Goal: Find specific page/section: Find specific page/section

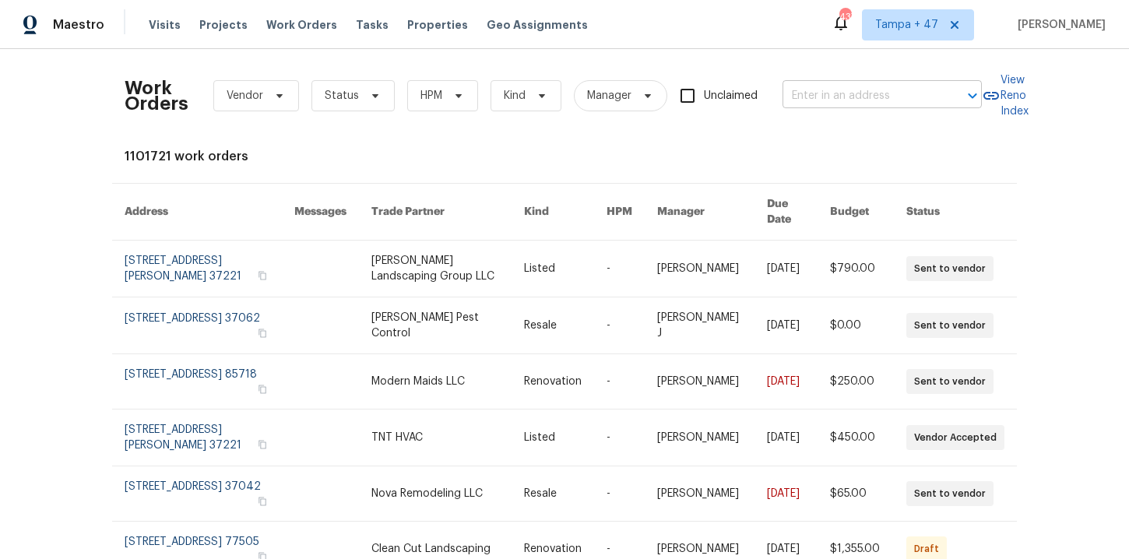
click at [838, 85] on input "text" at bounding box center [860, 96] width 156 height 24
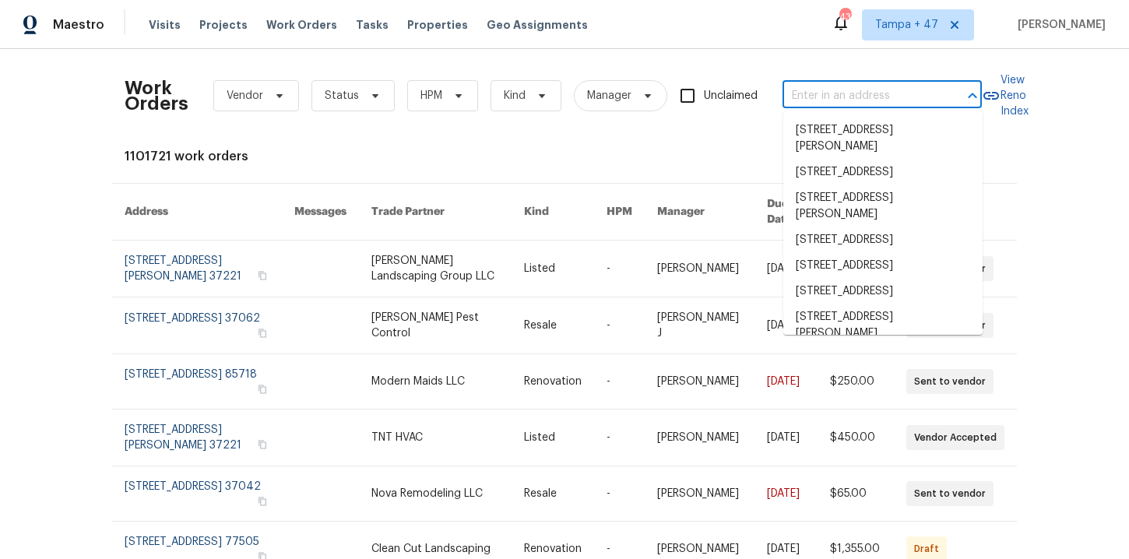
paste input "[STREET_ADDRESS]"
type input "[STREET_ADDRESS]"
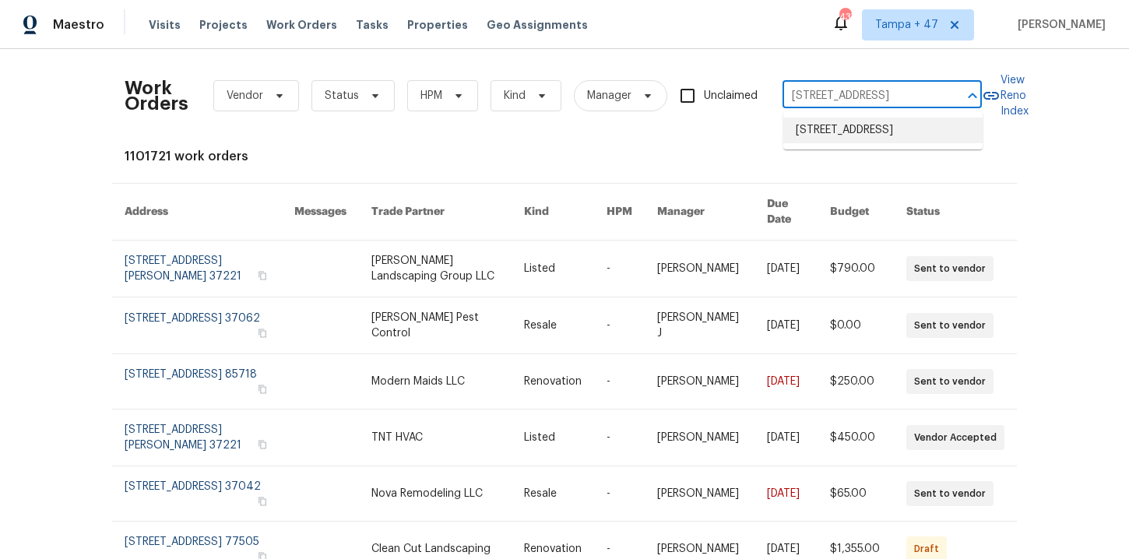
click at [842, 141] on li "[STREET_ADDRESS]" at bounding box center [882, 131] width 199 height 26
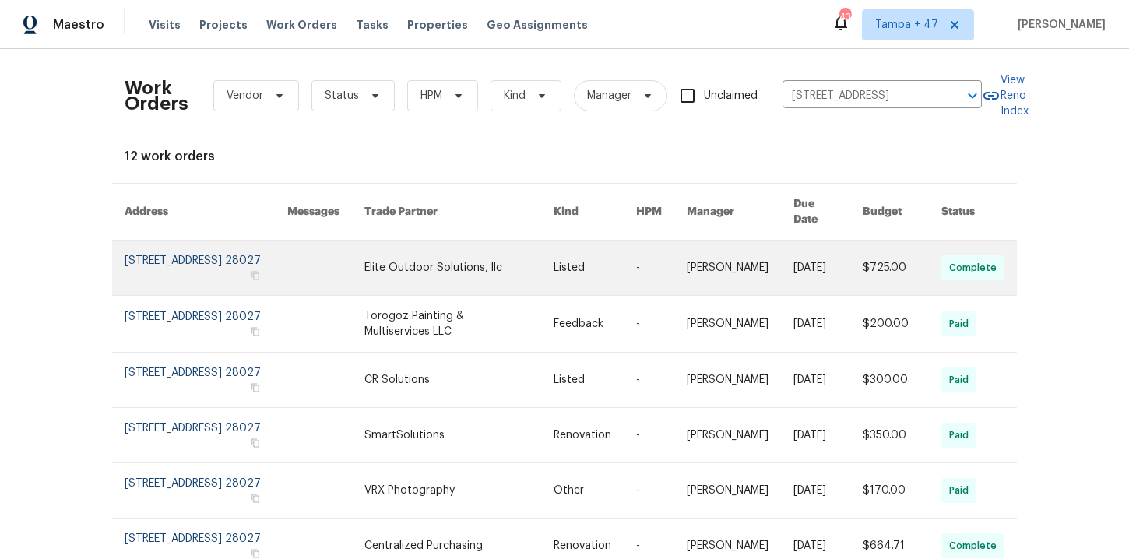
click at [174, 256] on link at bounding box center [206, 268] width 163 height 54
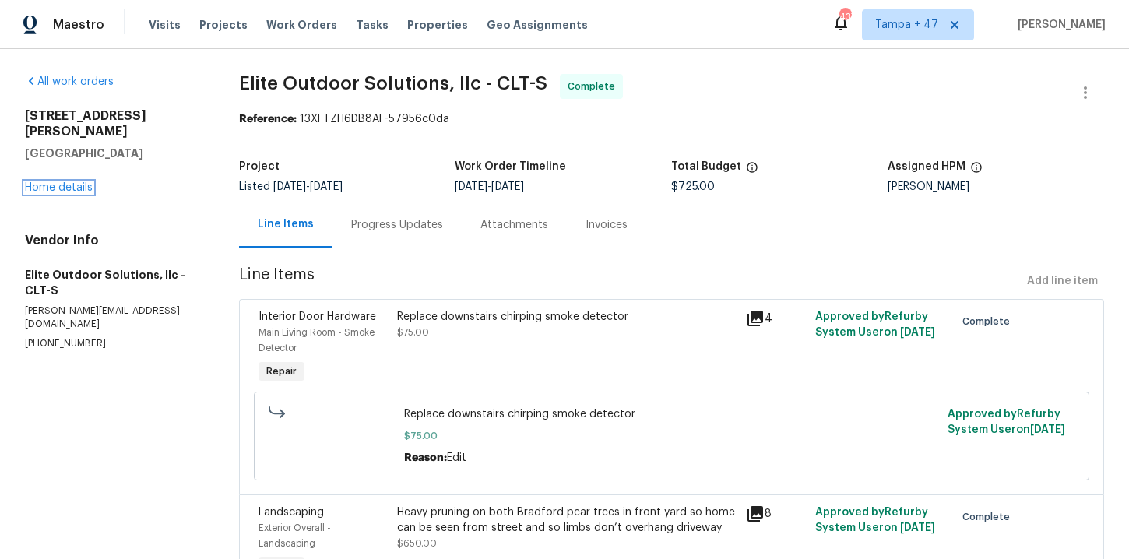
click at [66, 182] on link "Home details" at bounding box center [59, 187] width 68 height 11
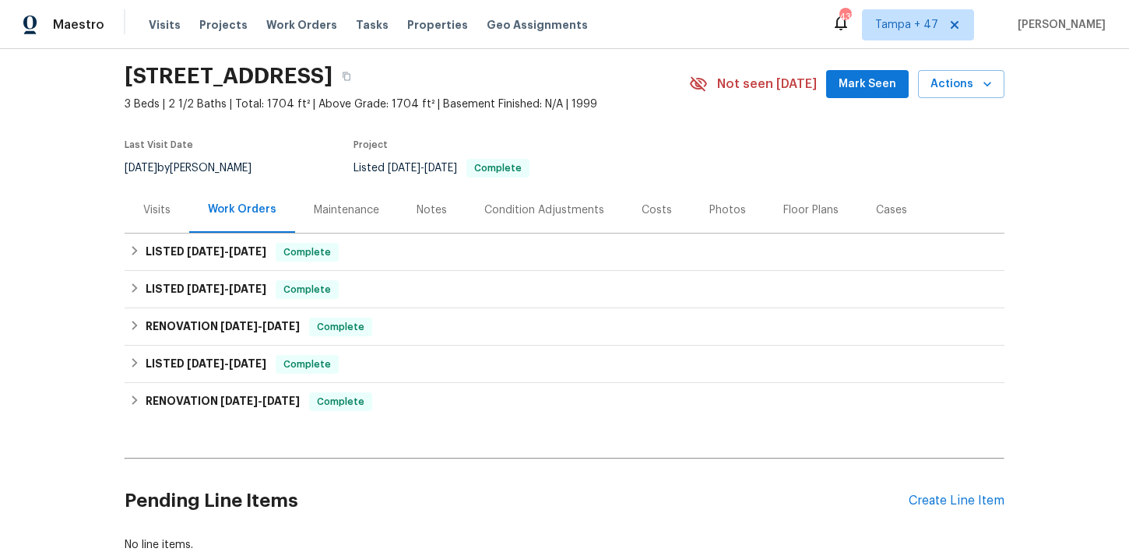
scroll to position [51, 0]
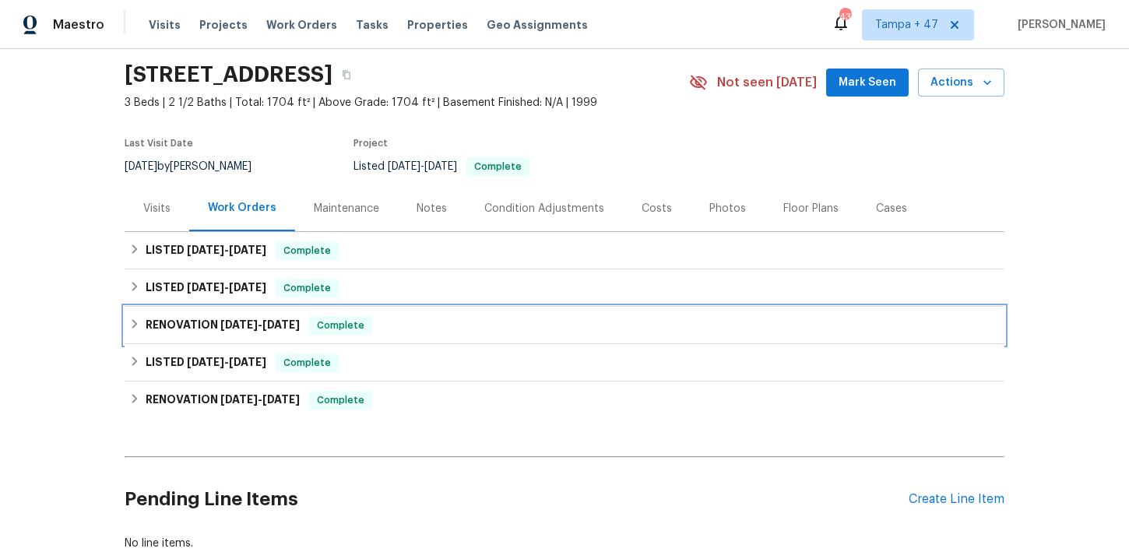
click at [410, 327] on div "RENOVATION [DATE] - [DATE] Complete" at bounding box center [564, 325] width 870 height 19
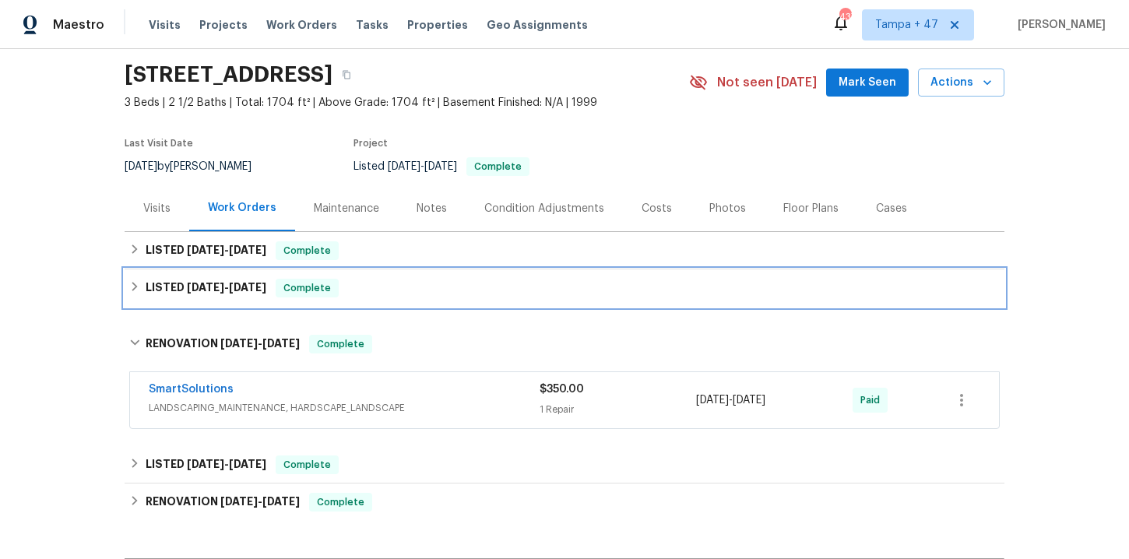
click at [406, 286] on div "LISTED [DATE] - [DATE] Complete" at bounding box center [564, 288] width 870 height 19
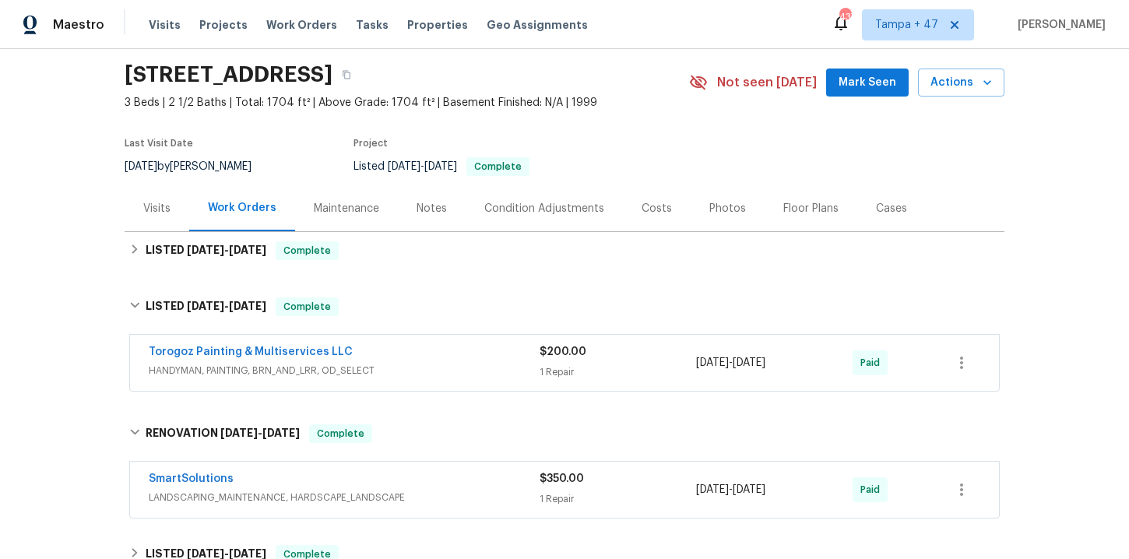
click at [422, 368] on span "HANDYMAN, PAINTING, BRN_AND_LRR, OD_SELECT" at bounding box center [344, 371] width 391 height 16
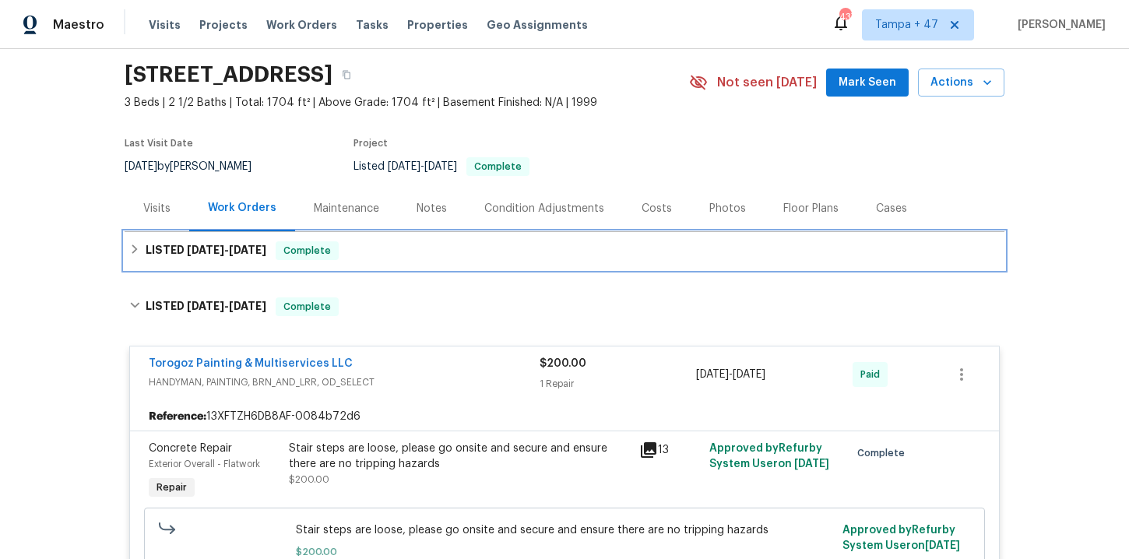
click at [413, 241] on div "LISTED [DATE] - [DATE] Complete" at bounding box center [564, 250] width 870 height 19
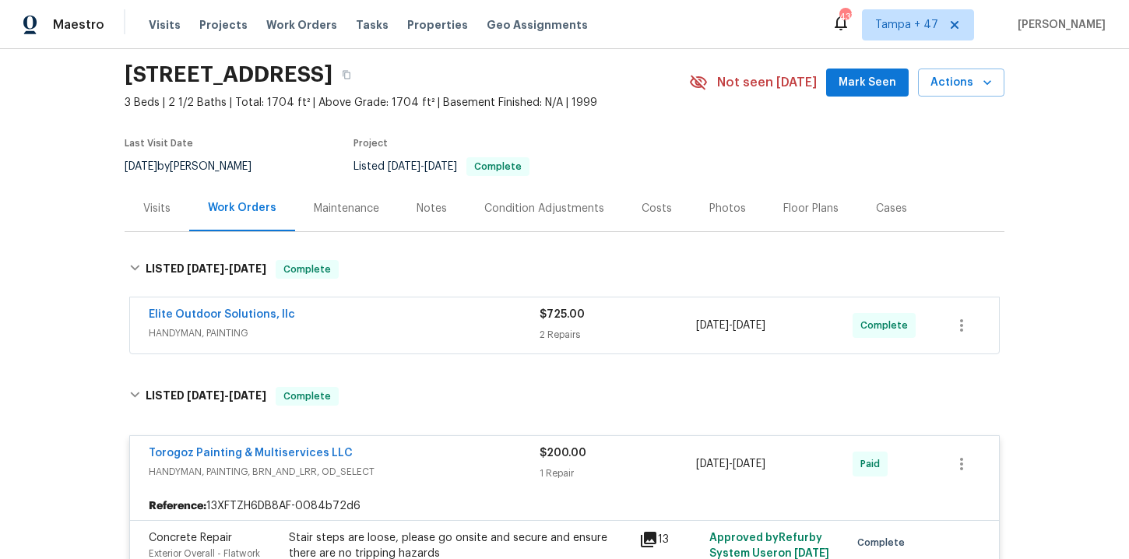
click at [423, 336] on span "HANDYMAN, PAINTING" at bounding box center [344, 333] width 391 height 16
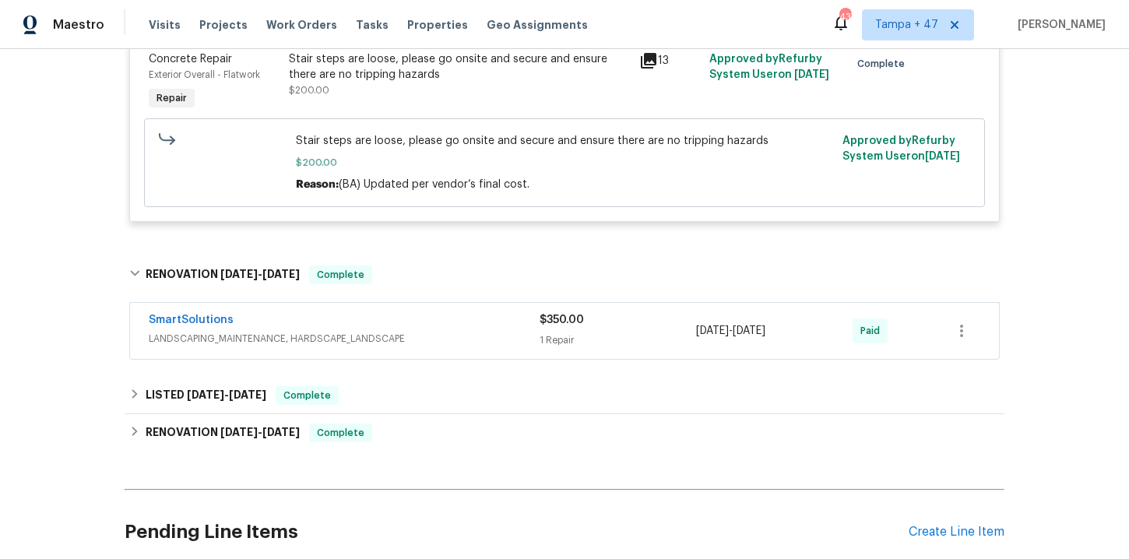
scroll to position [1073, 0]
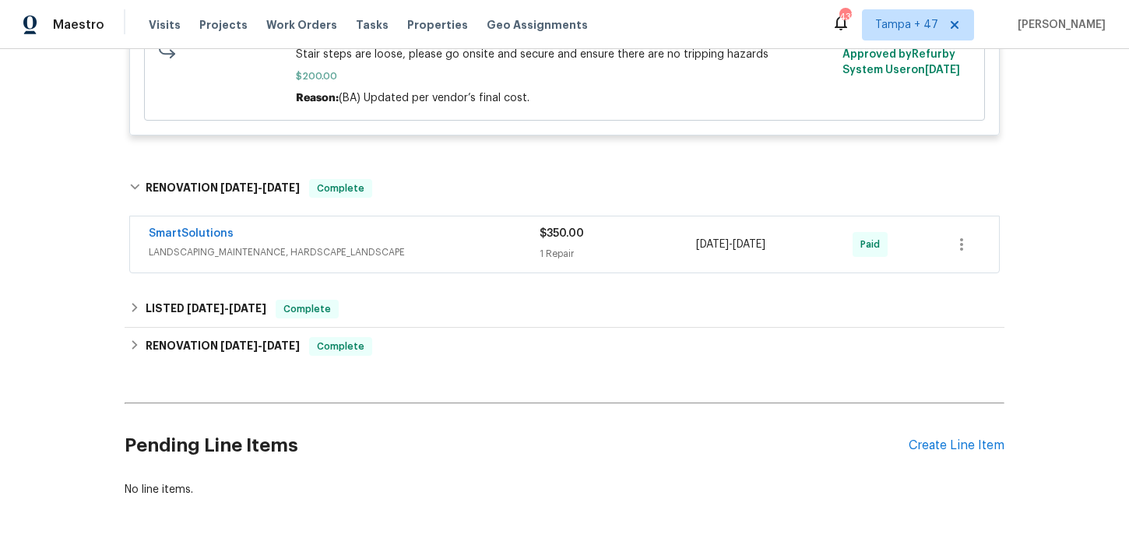
click at [432, 237] on div "SmartSolutions" at bounding box center [344, 235] width 391 height 19
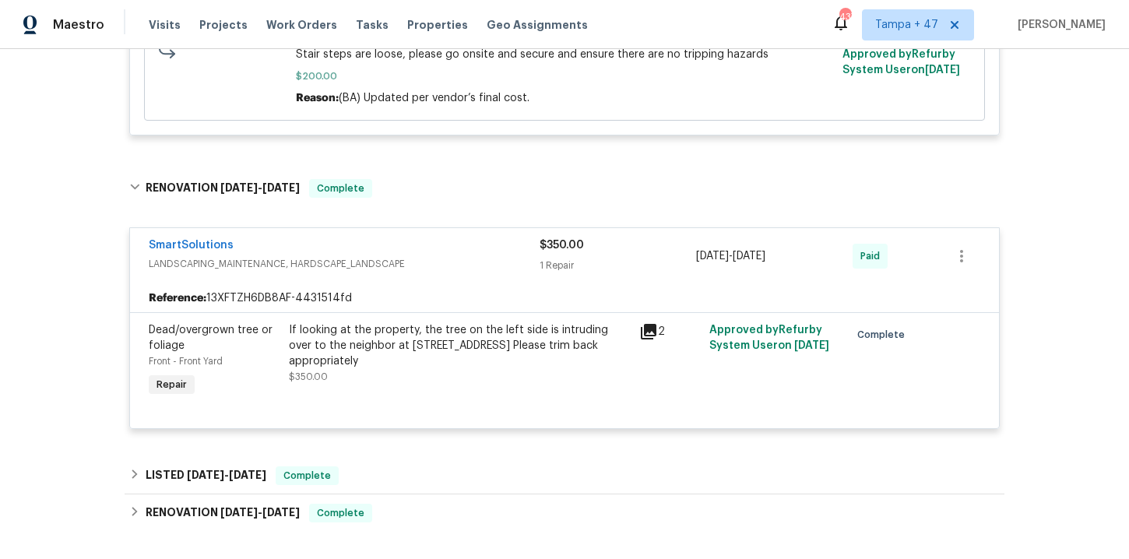
scroll to position [1240, 0]
